Goal: Task Accomplishment & Management: Use online tool/utility

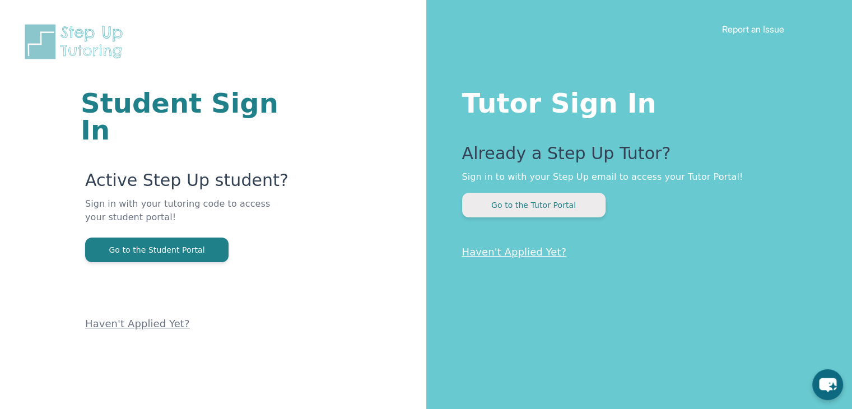
click at [549, 201] on button "Go to the Tutor Portal" at bounding box center [533, 205] width 143 height 25
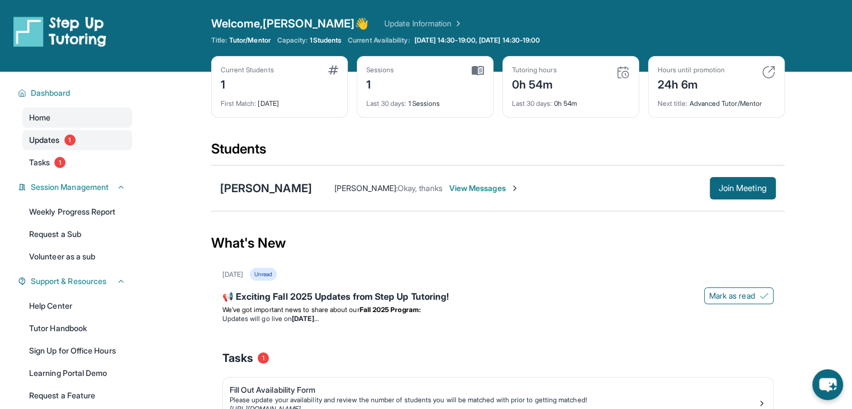
click at [64, 132] on link "Updates 1" at bounding box center [77, 140] width 110 height 20
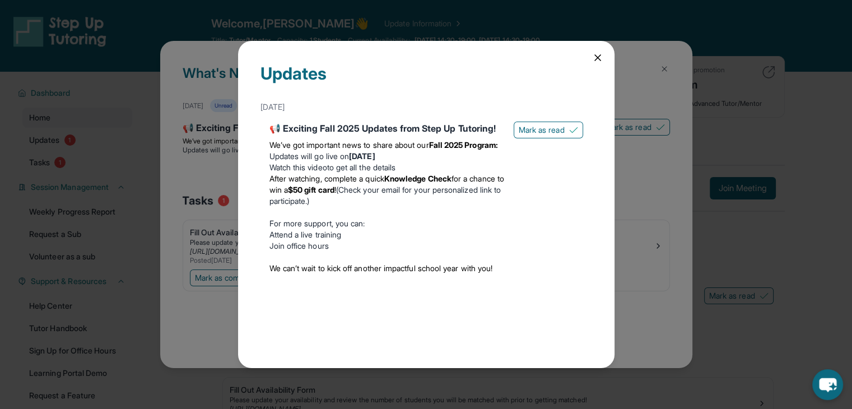
click at [596, 60] on icon at bounding box center [597, 57] width 11 height 11
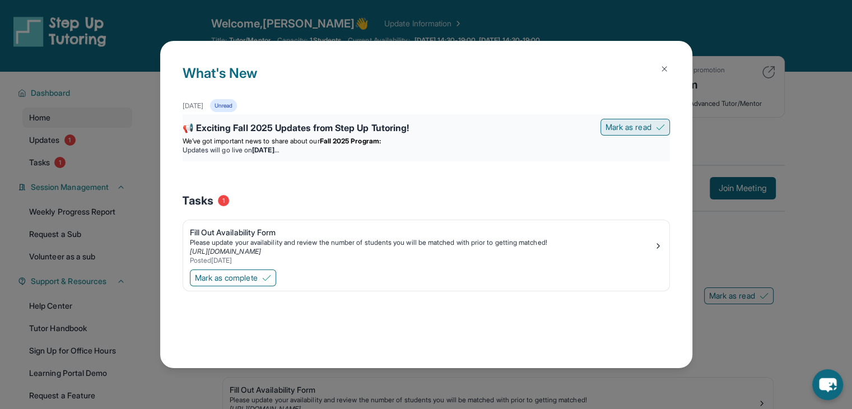
click at [649, 122] on span "Mark as read" at bounding box center [629, 127] width 46 height 11
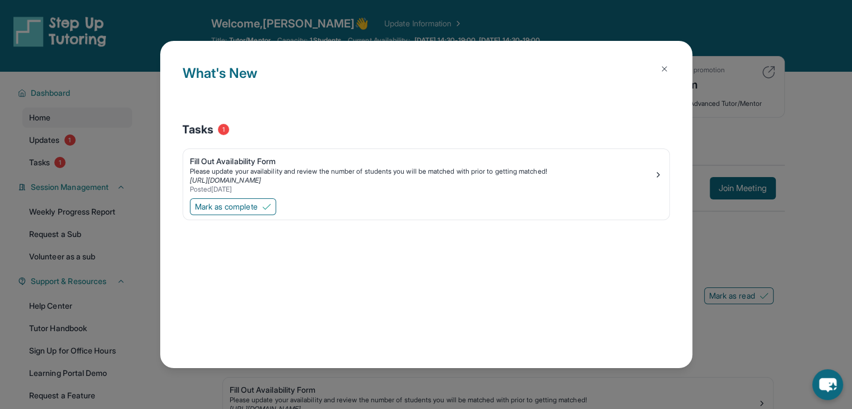
click at [663, 68] on img at bounding box center [664, 68] width 9 height 9
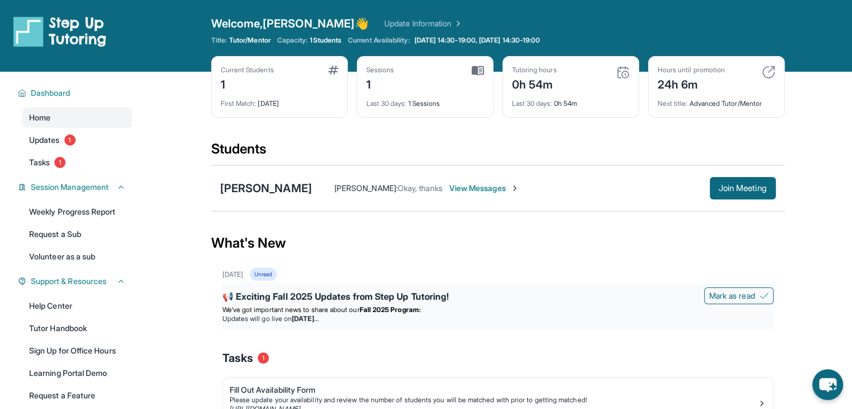
scroll to position [92, 0]
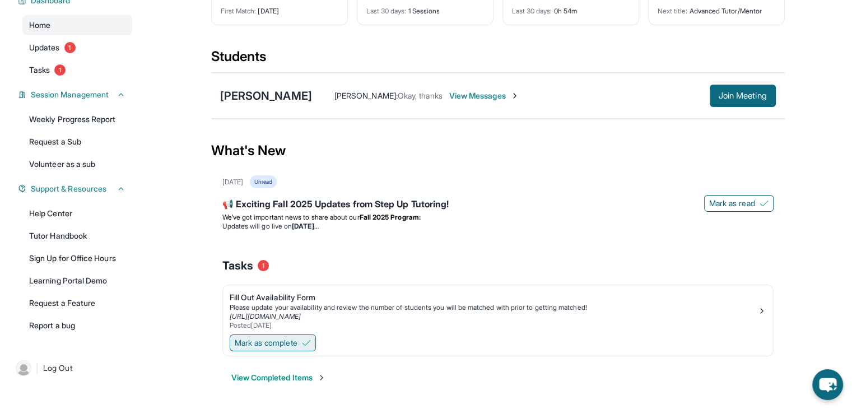
click at [258, 346] on span "Mark as complete" at bounding box center [266, 342] width 63 height 11
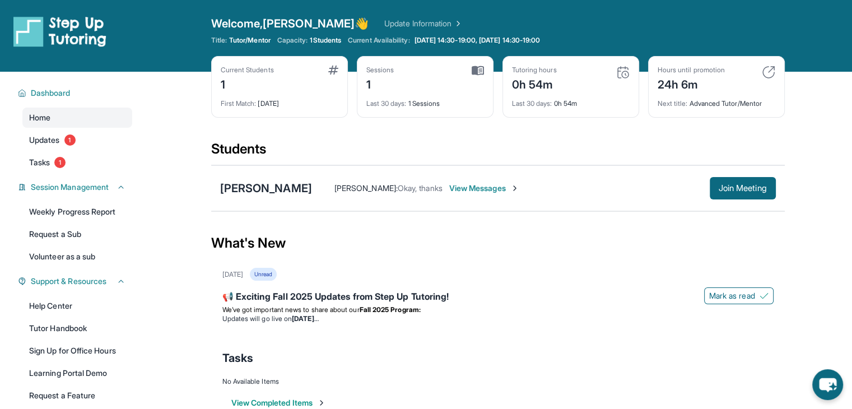
scroll to position [1, 0]
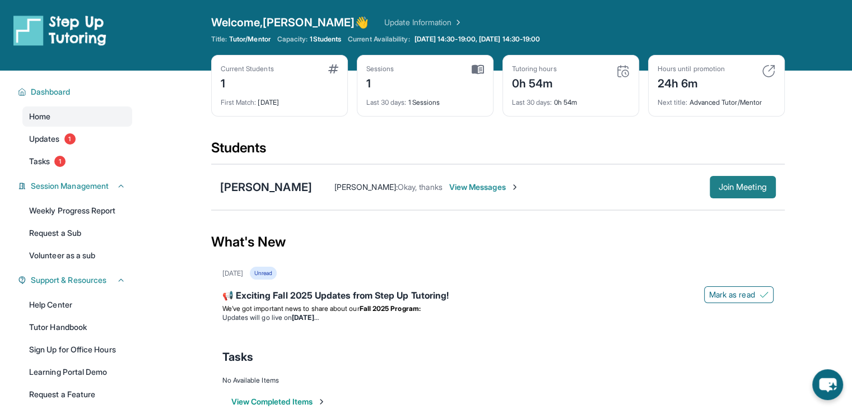
click at [748, 187] on span "Join Meeting" at bounding box center [743, 187] width 48 height 7
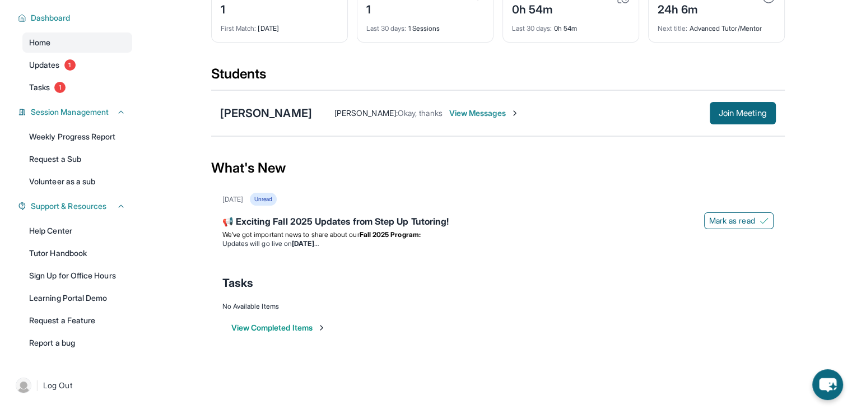
scroll to position [0, 0]
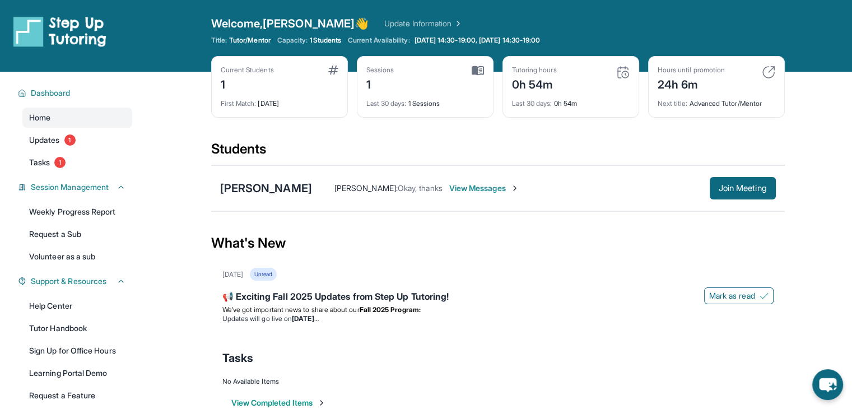
click at [384, 21] on link "Update Information" at bounding box center [423, 23] width 78 height 11
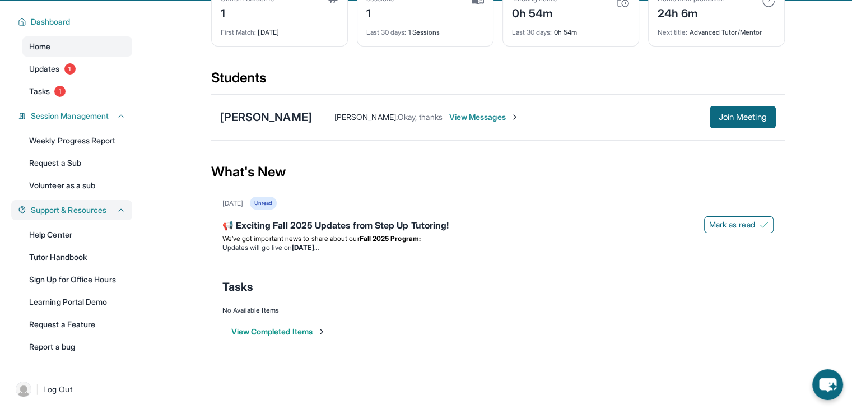
scroll to position [75, 0]
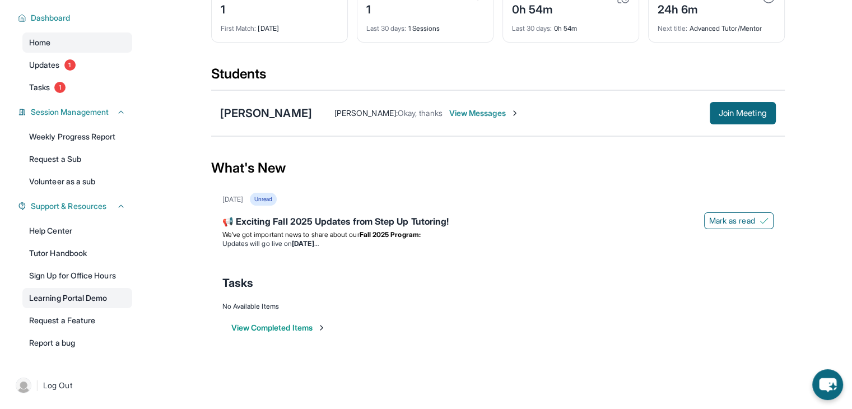
click at [54, 303] on link "Learning Portal Demo" at bounding box center [77, 298] width 110 height 20
